Goal: Task Accomplishment & Management: Manage account settings

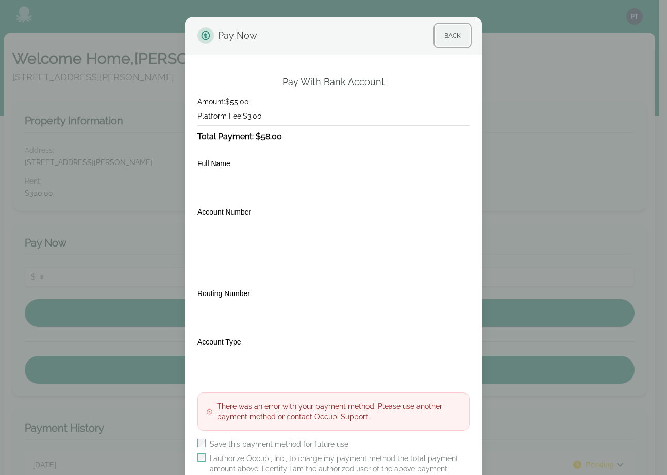
click at [449, 38] on button "Back" at bounding box center [453, 36] width 34 height 22
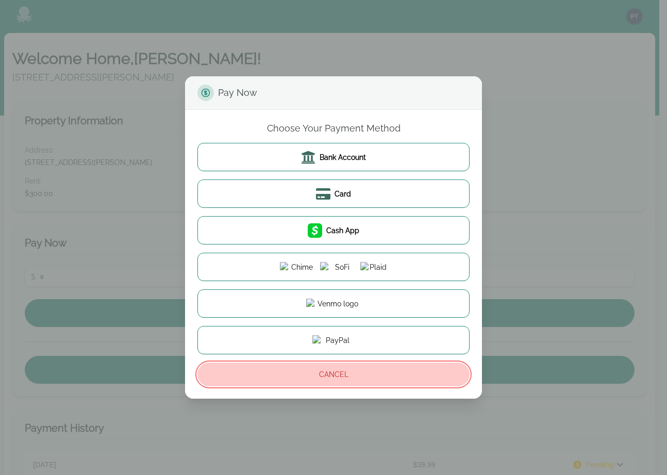
click at [339, 378] on button "Cancel" at bounding box center [333, 374] width 272 height 24
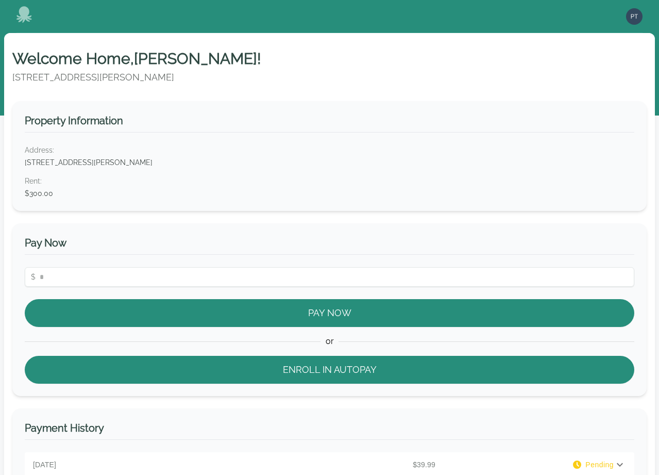
click at [27, 13] on icon at bounding box center [23, 14] width 15 height 16
click at [639, 14] on img "button" at bounding box center [634, 16] width 16 height 16
click at [584, 54] on button "Sign out" at bounding box center [593, 56] width 99 height 19
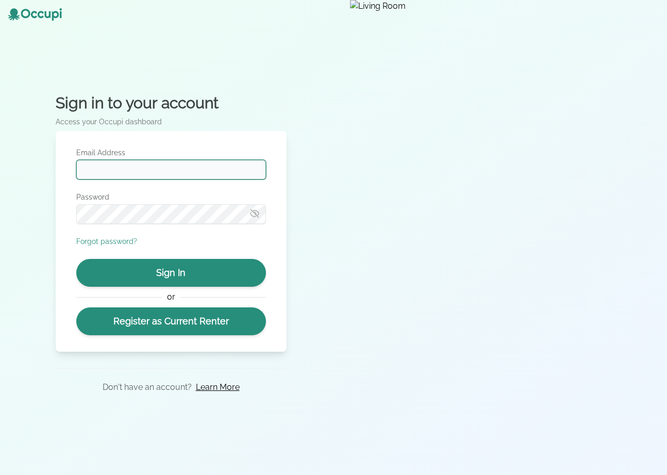
click at [119, 172] on input "Email Address" at bounding box center [171, 170] width 190 height 20
type input "**********"
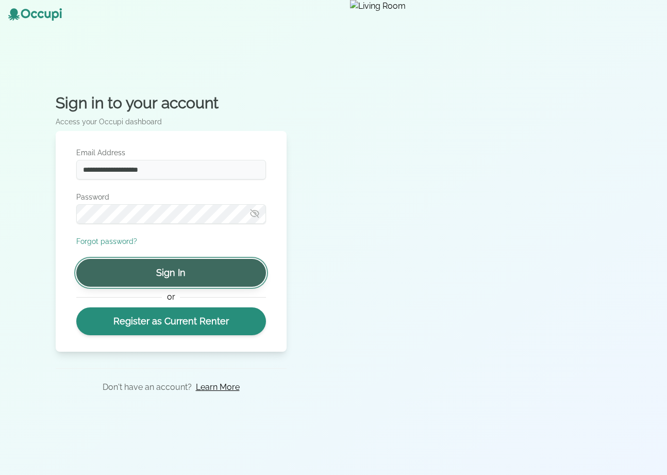
click at [180, 270] on button "Sign In" at bounding box center [171, 273] width 190 height 28
